Goal: Task Accomplishment & Management: Manage account settings

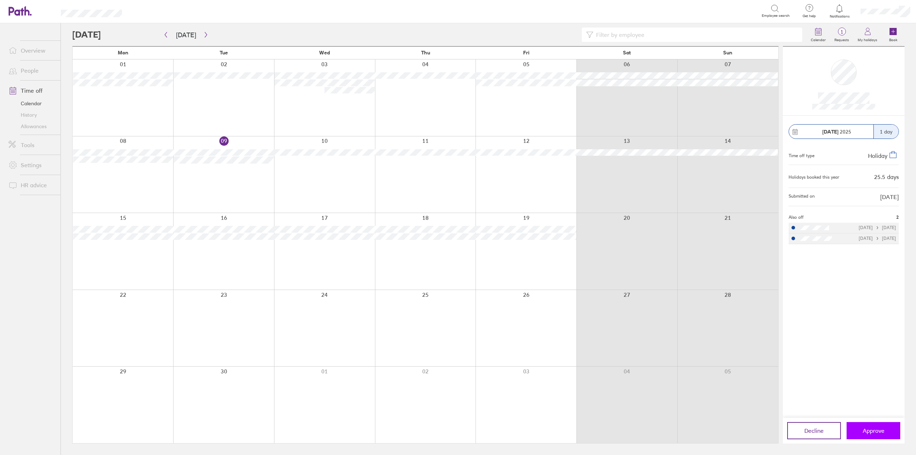
click at [865, 427] on span "Approve" at bounding box center [874, 430] width 22 height 6
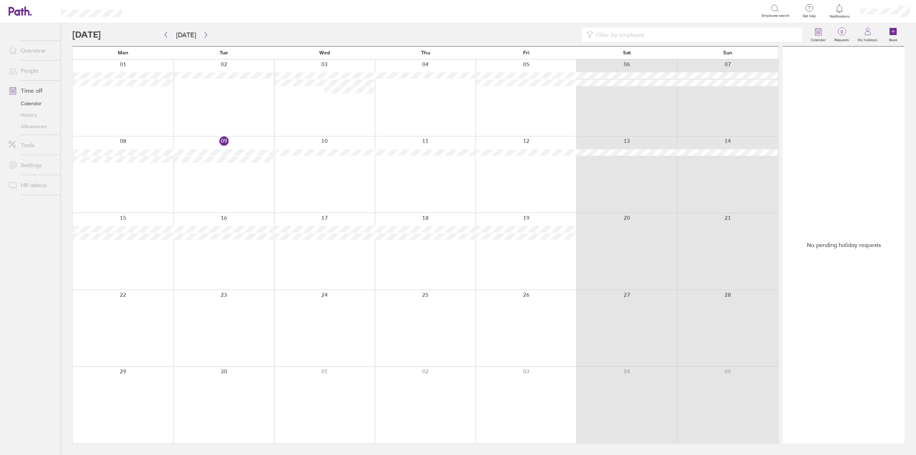
click at [437, 92] on div at bounding box center [425, 97] width 101 height 77
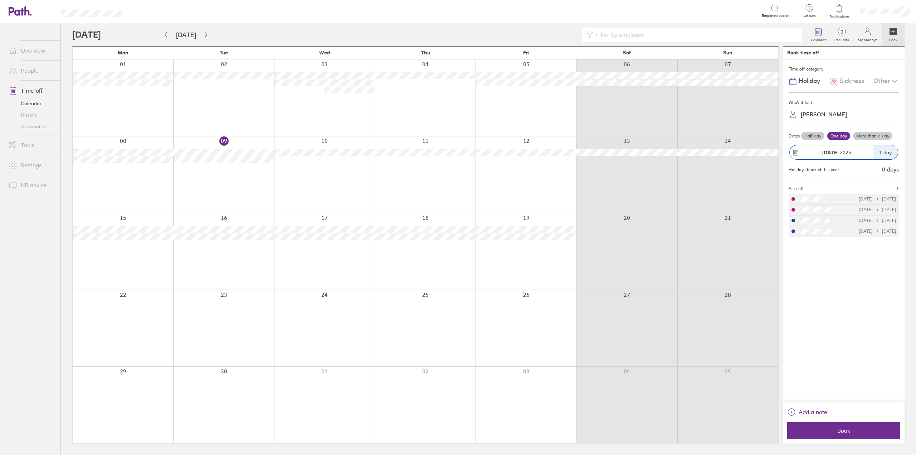
click at [858, 82] on span "Sickness" at bounding box center [851, 81] width 25 height 8
click at [832, 118] on div "[PERSON_NAME]" at bounding box center [848, 114] width 102 height 11
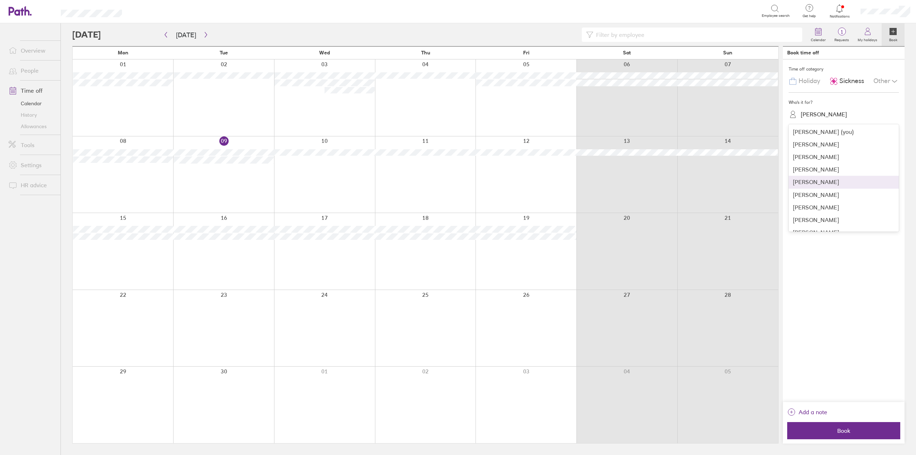
click at [829, 185] on div "[PERSON_NAME]" at bounding box center [843, 182] width 110 height 13
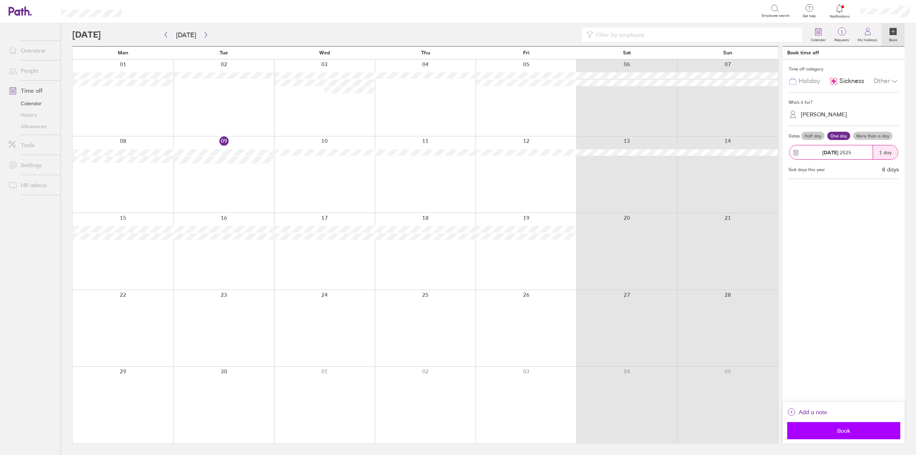
click at [856, 436] on button "Book" at bounding box center [843, 430] width 113 height 17
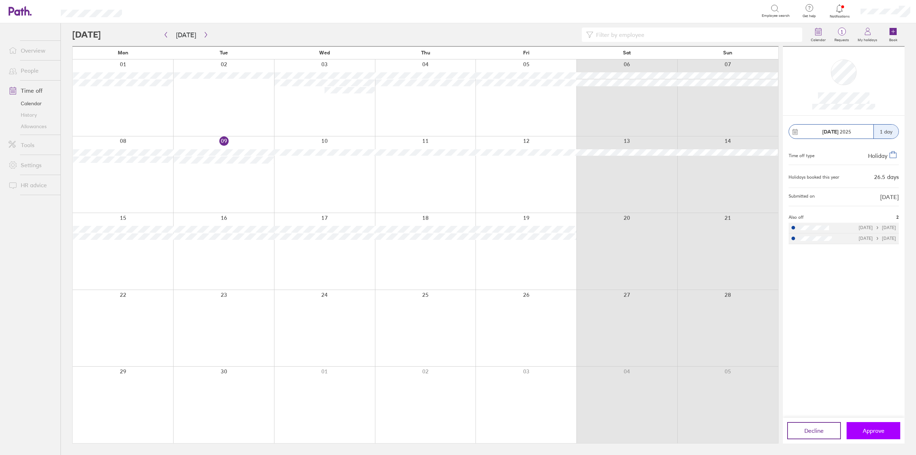
click at [881, 428] on span "Approve" at bounding box center [874, 430] width 22 height 6
